Goal: Information Seeking & Learning: Learn about a topic

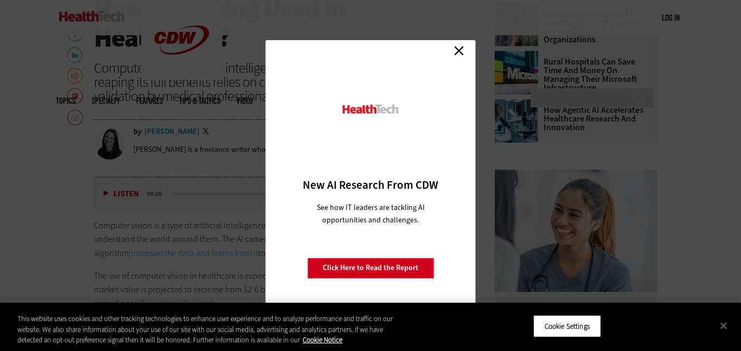
scroll to position [444, 0]
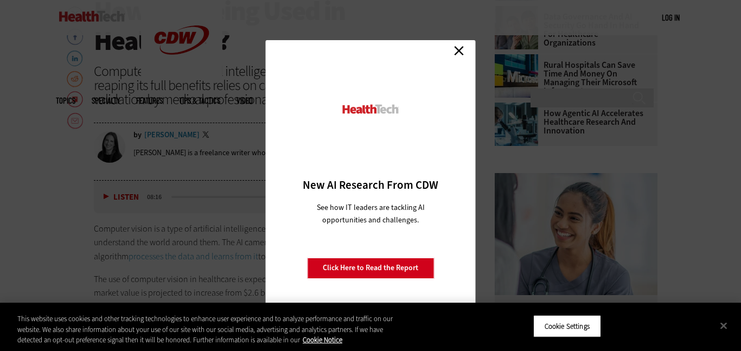
click at [461, 51] on link "Close" at bounding box center [459, 51] width 16 height 16
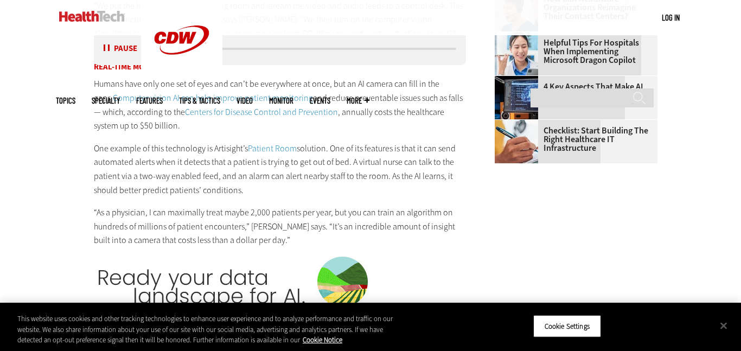
scroll to position [1343, 0]
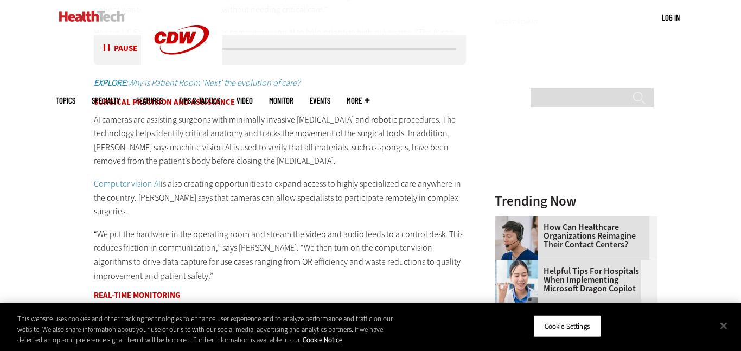
click at [106, 54] on div "Listen Pause" at bounding box center [123, 48] width 43 height 11
click at [105, 46] on button "Pause" at bounding box center [121, 49] width 34 height 8
click at [49, 111] on div "Become an Insider Sign up [DATE] to receive premium content! Sign Up MENU Log i…" at bounding box center [370, 278] width 741 height 3243
click at [80, 139] on article "[DATE] Twitter Facebook LinkedIn Reddit Flipboard Email Data Analytics What Is …" at bounding box center [269, 308] width 394 height 2511
drag, startPoint x: 177, startPoint y: 184, endPoint x: 222, endPoint y: 196, distance: 47.1
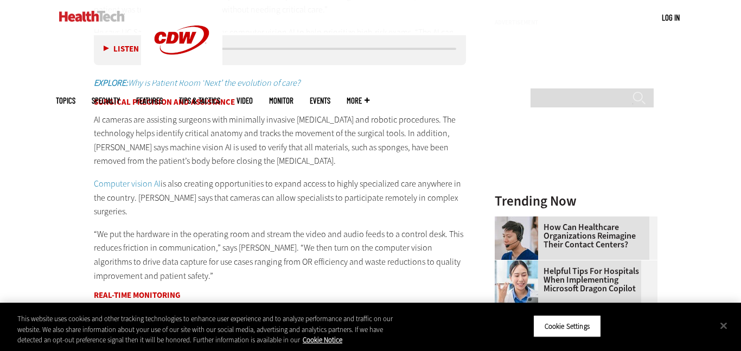
click at [222, 196] on p "Computer vision AI is also creating opportunities to expand access to highly sp…" at bounding box center [280, 198] width 372 height 42
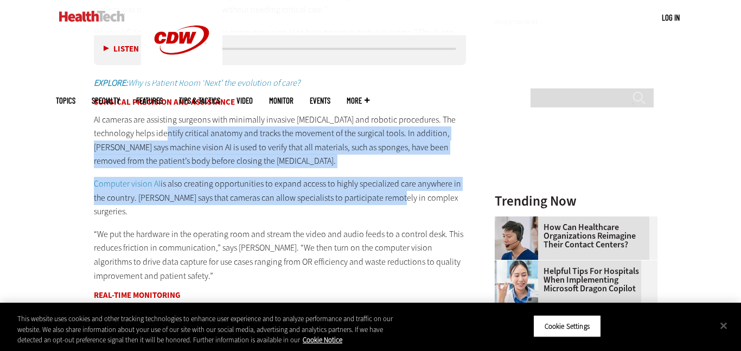
drag, startPoint x: 174, startPoint y: 137, endPoint x: 386, endPoint y: 204, distance: 222.9
click at [386, 204] on div "What Is Computer Vision in Healthcare? Computer vision AI is designed to interp…" at bounding box center [280, 79] width 372 height 794
click at [352, 163] on p "AI cameras are assisting surgeons with minimally invasive [MEDICAL_DATA] and ro…" at bounding box center [280, 140] width 372 height 55
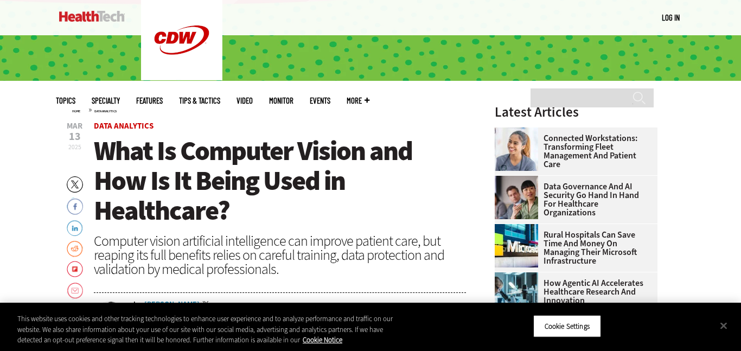
scroll to position [278, 0]
